Goal: Task Accomplishment & Management: Use online tool/utility

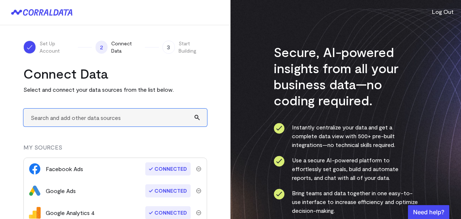
click at [83, 118] on input "text" at bounding box center [115, 118] width 184 height 18
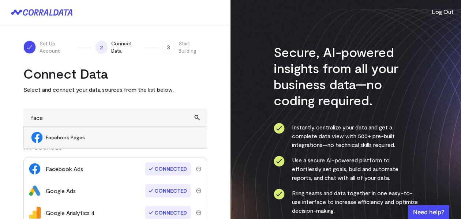
click at [56, 138] on span "Facebook Pages" at bounding box center [123, 137] width 154 height 7
type input "Facebook Pages"
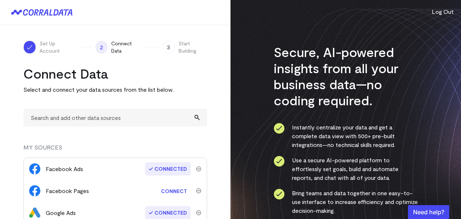
click at [170, 192] on link "Connect" at bounding box center [173, 192] width 33 height 14
click at [161, 171] on span "Connected" at bounding box center [167, 168] width 45 height 13
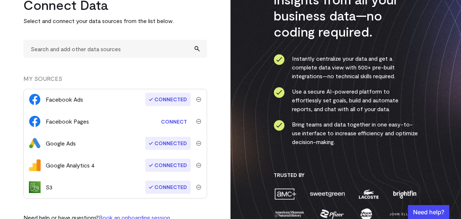
scroll to position [86, 0]
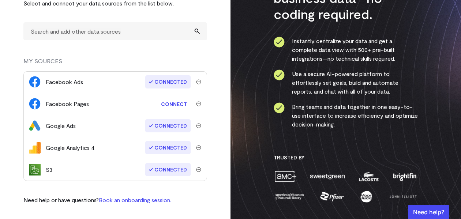
click at [155, 173] on span "Connected" at bounding box center [167, 169] width 45 height 13
click at [160, 151] on span "Connected" at bounding box center [167, 147] width 45 height 13
click at [161, 124] on span "Connected" at bounding box center [167, 125] width 45 height 13
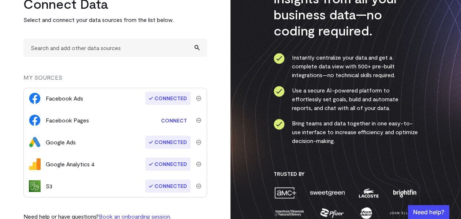
scroll to position [71, 0]
